Goal: Information Seeking & Learning: Learn about a topic

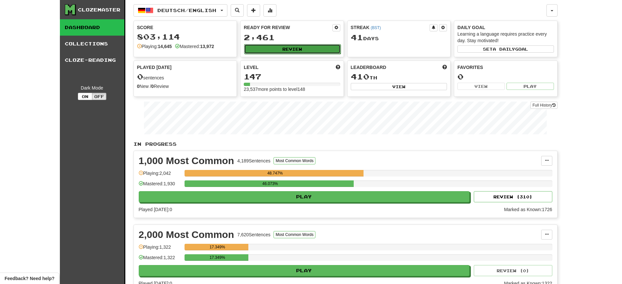
click at [278, 47] on button "Review" at bounding box center [292, 49] width 96 height 10
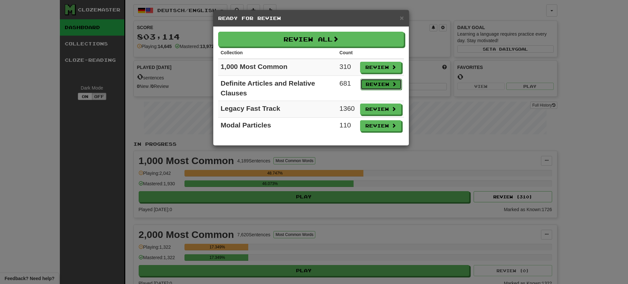
click at [380, 84] on button "Review" at bounding box center [380, 84] width 41 height 11
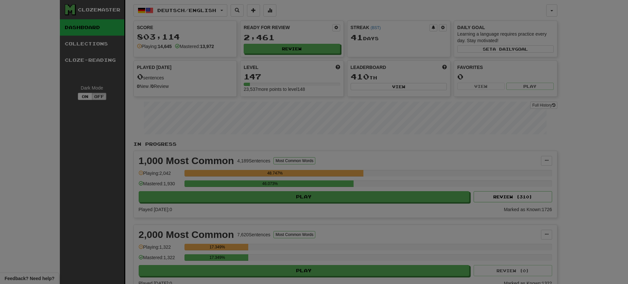
select select "**"
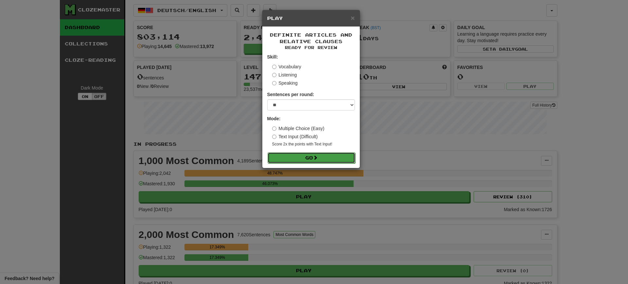
click at [298, 161] on button "Go" at bounding box center [311, 157] width 88 height 11
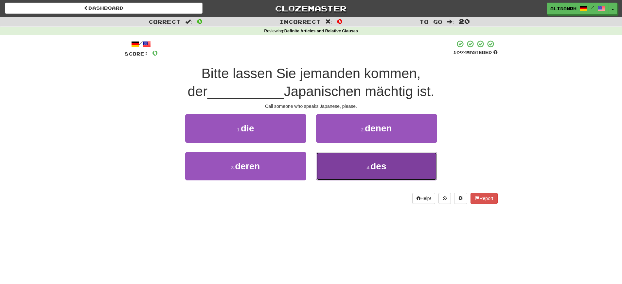
click at [365, 161] on button "4 . des" at bounding box center [376, 166] width 121 height 28
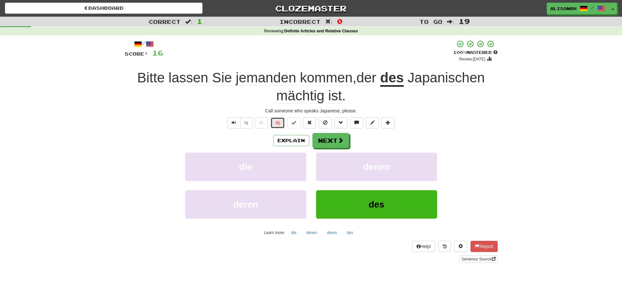
click at [277, 119] on button "🧠" at bounding box center [277, 122] width 14 height 11
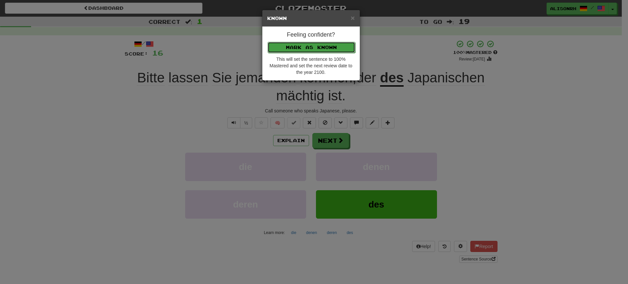
click at [301, 47] on button "Mark as Known" at bounding box center [311, 47] width 88 height 11
